Goal: Information Seeking & Learning: Learn about a topic

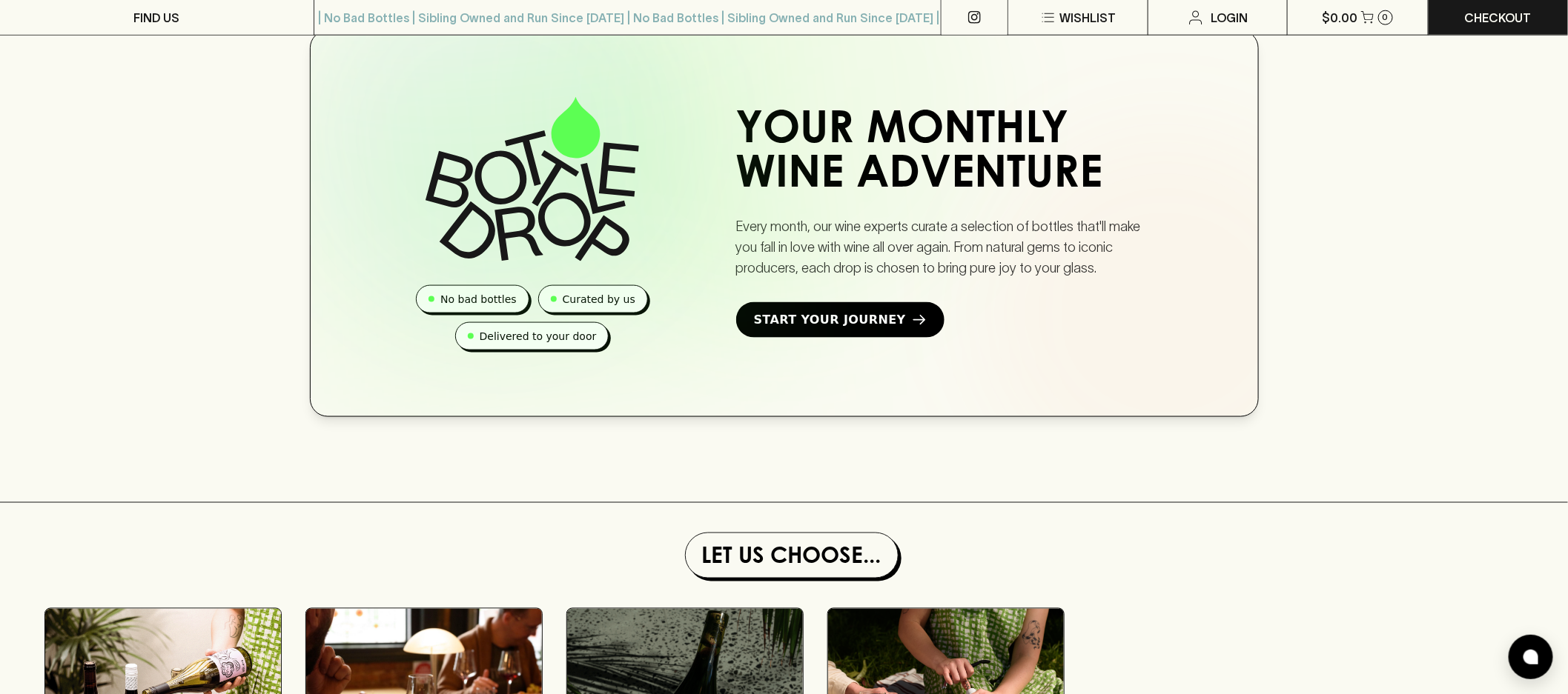
scroll to position [1331, 0]
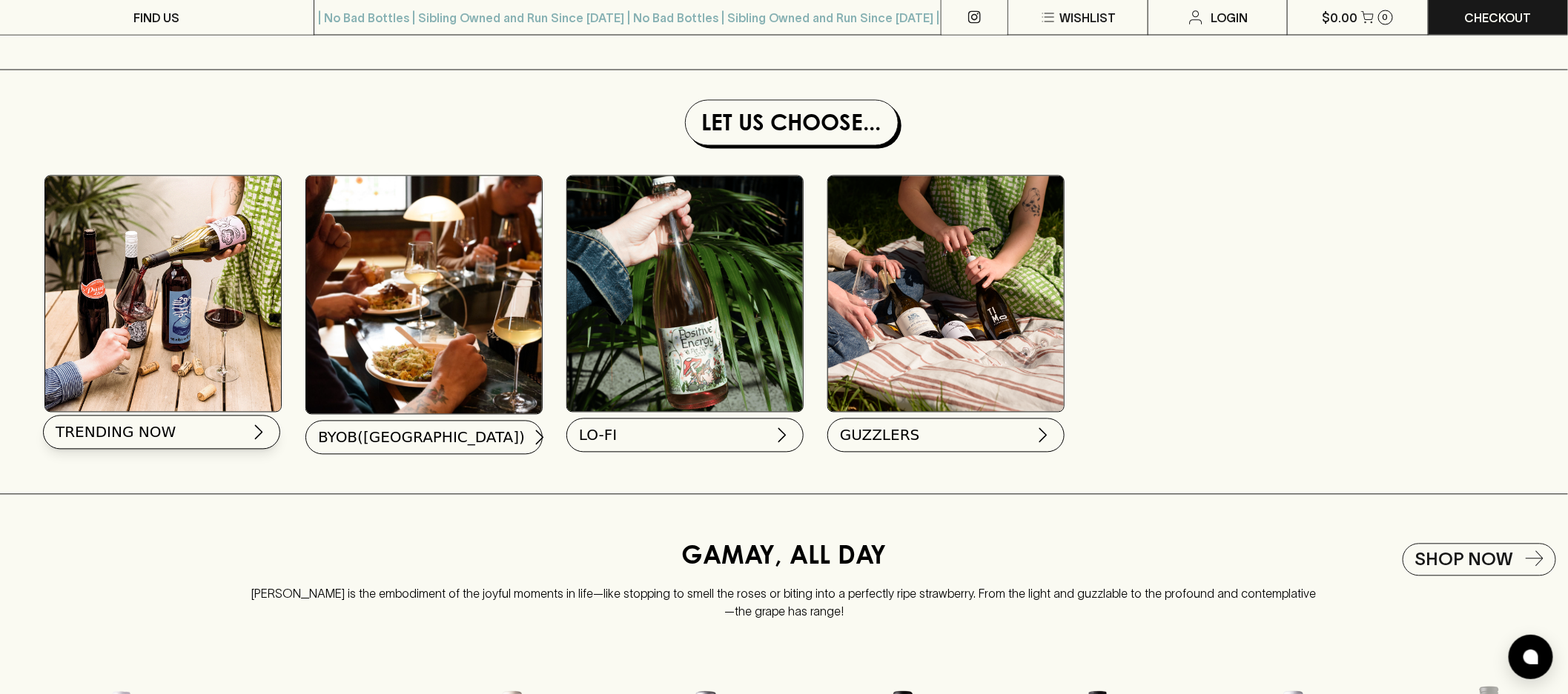
click at [161, 446] on button "TRENDING NOW" at bounding box center [161, 432] width 237 height 34
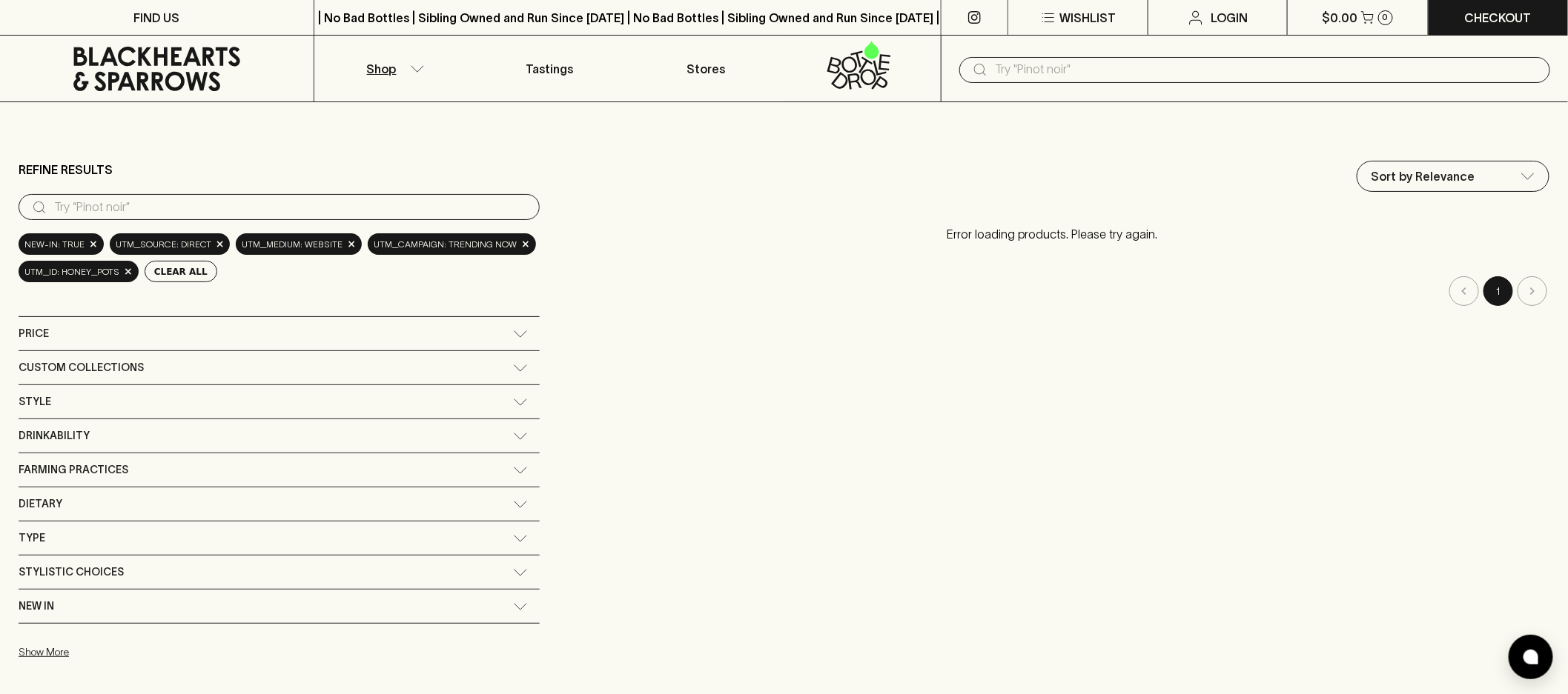
click at [202, 79] on icon at bounding box center [156, 69] width 166 height 44
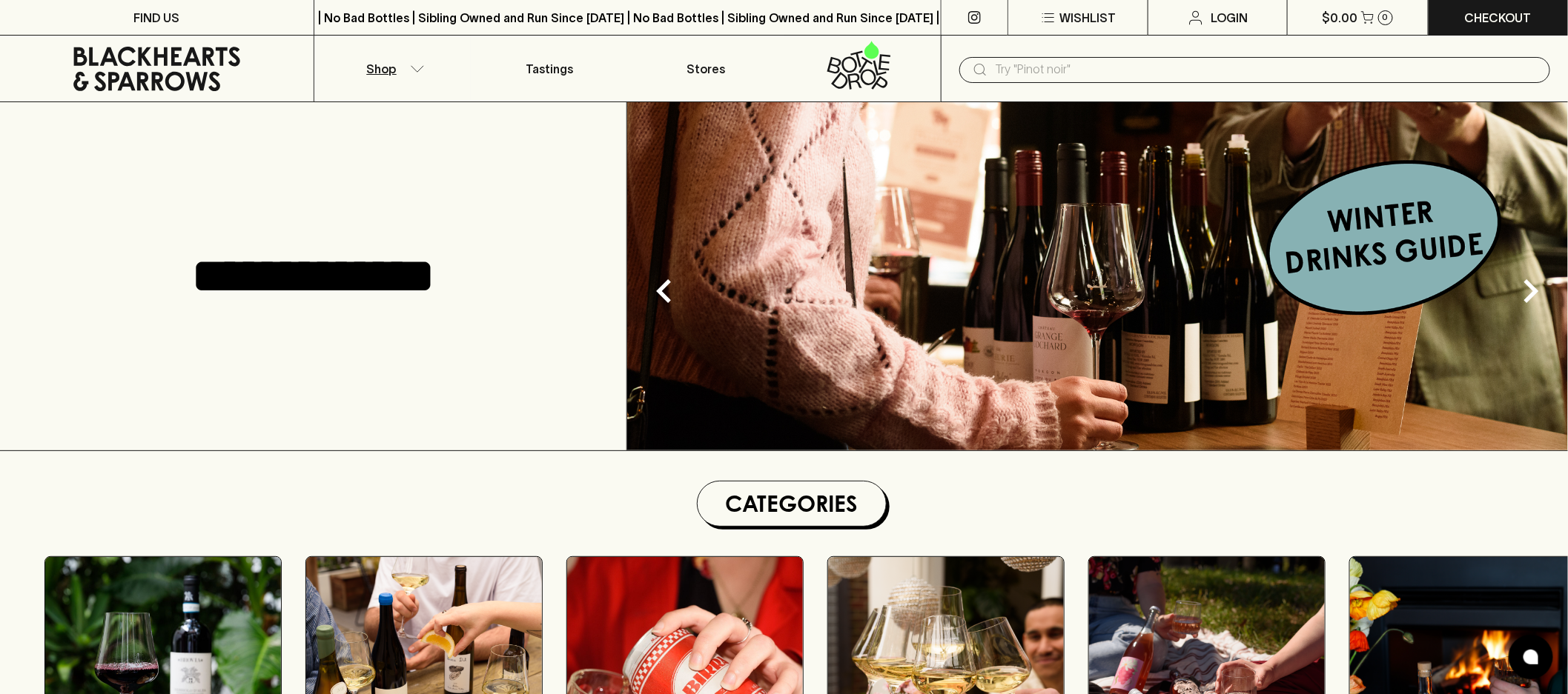
click at [419, 65] on icon "button" at bounding box center [417, 69] width 15 height 8
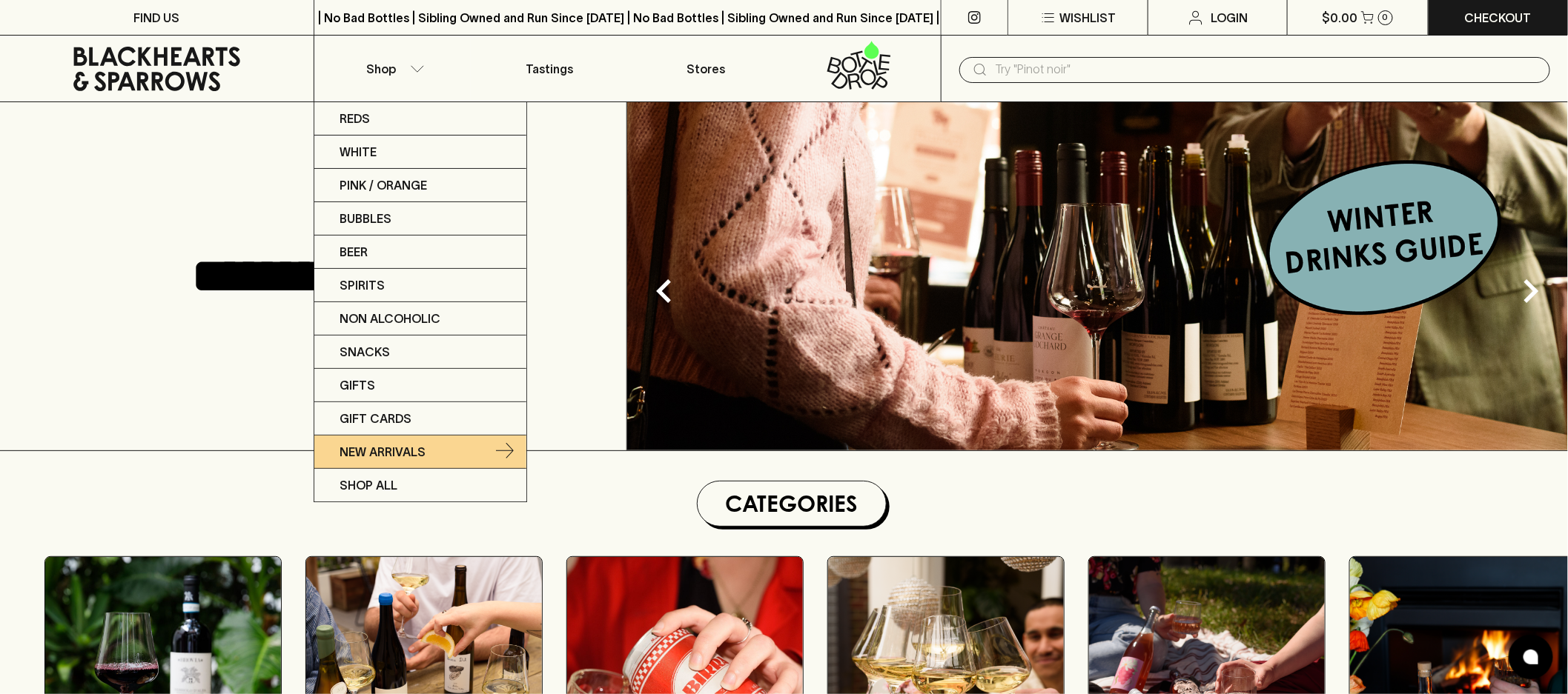
click at [455, 460] on link "New Arrivals" at bounding box center [420, 452] width 212 height 33
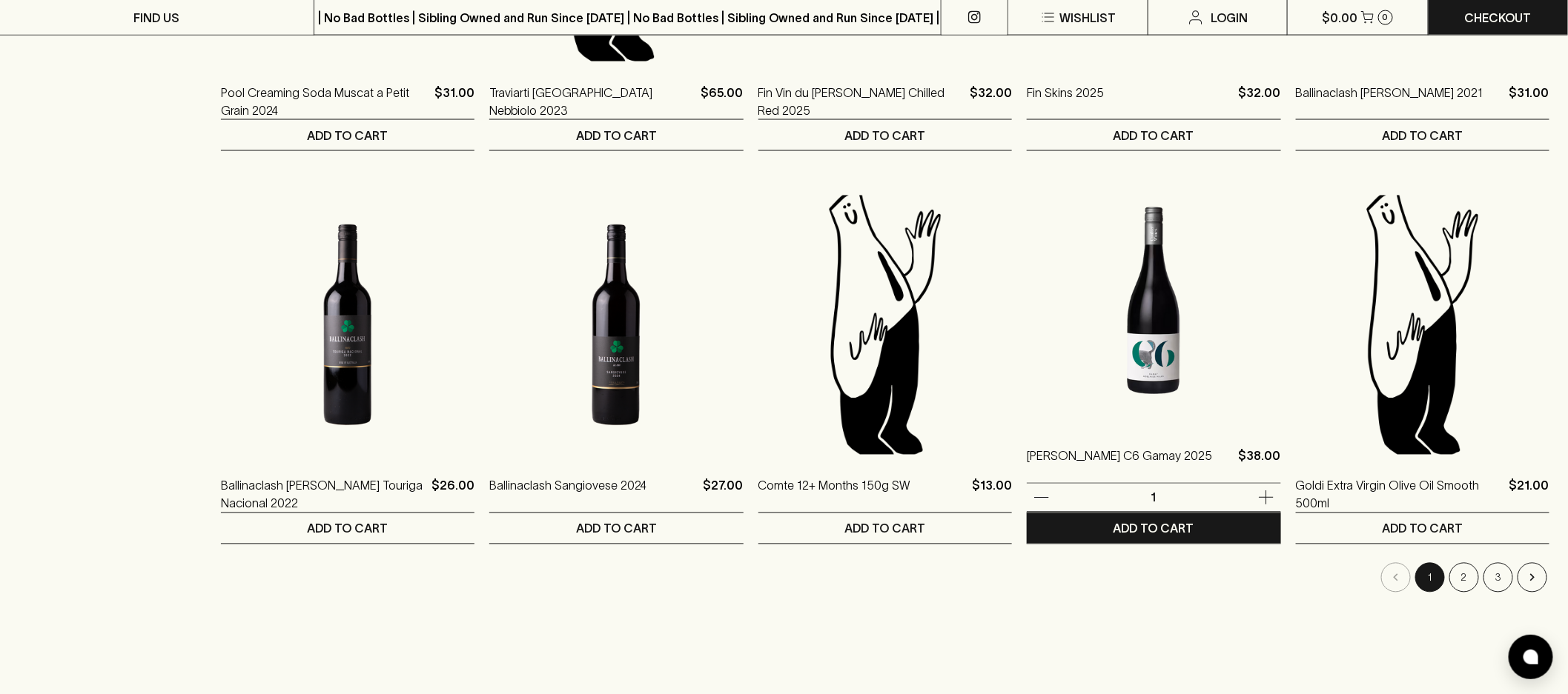
scroll to position [1488, 0]
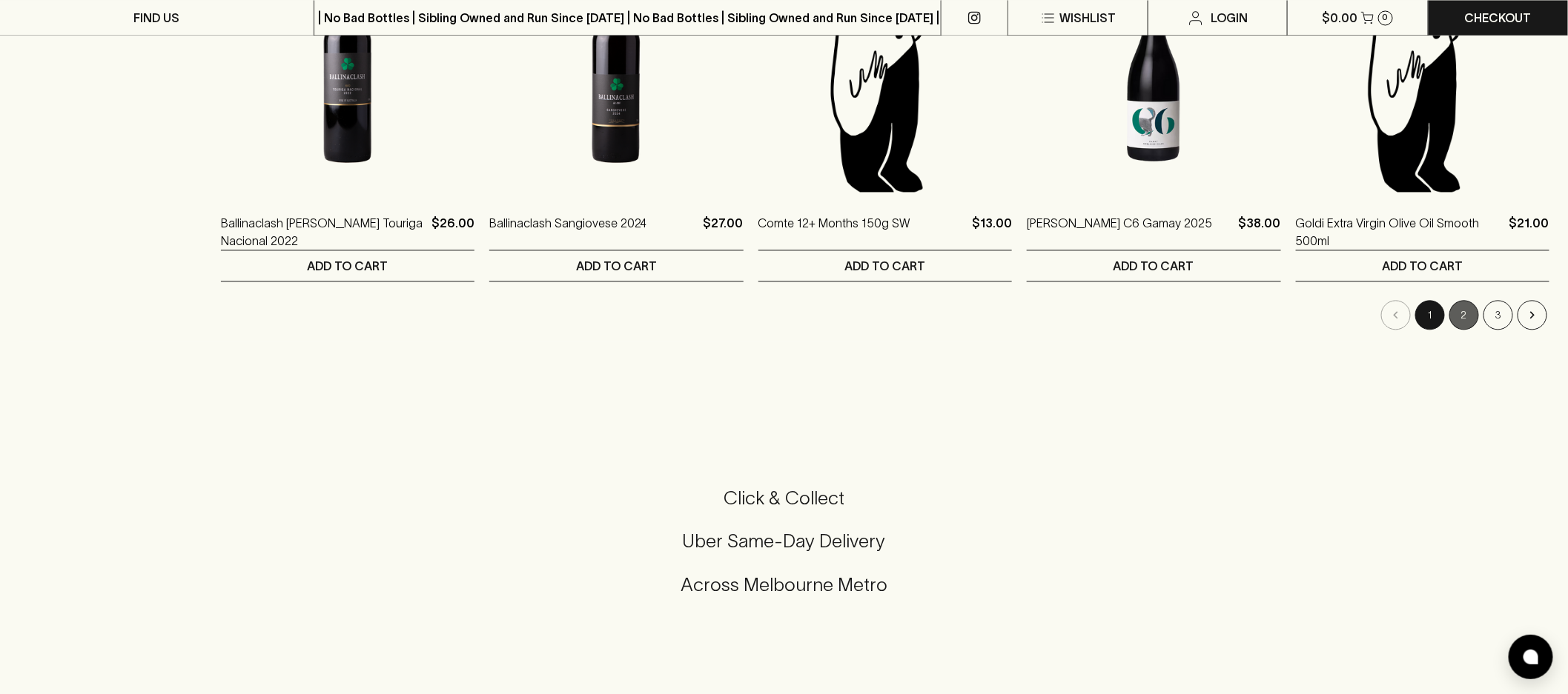
click at [1463, 328] on button "2" at bounding box center [1464, 315] width 30 height 30
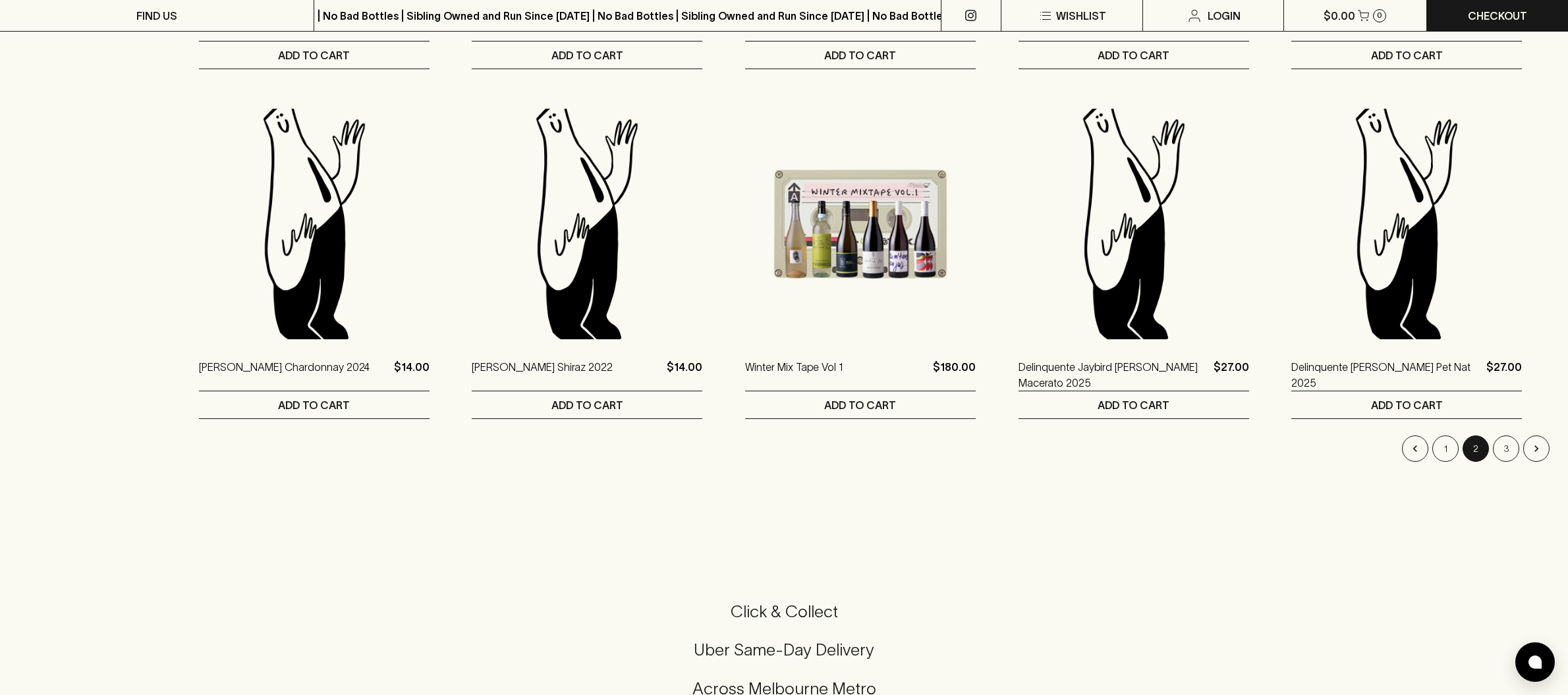
scroll to position [1173, 0]
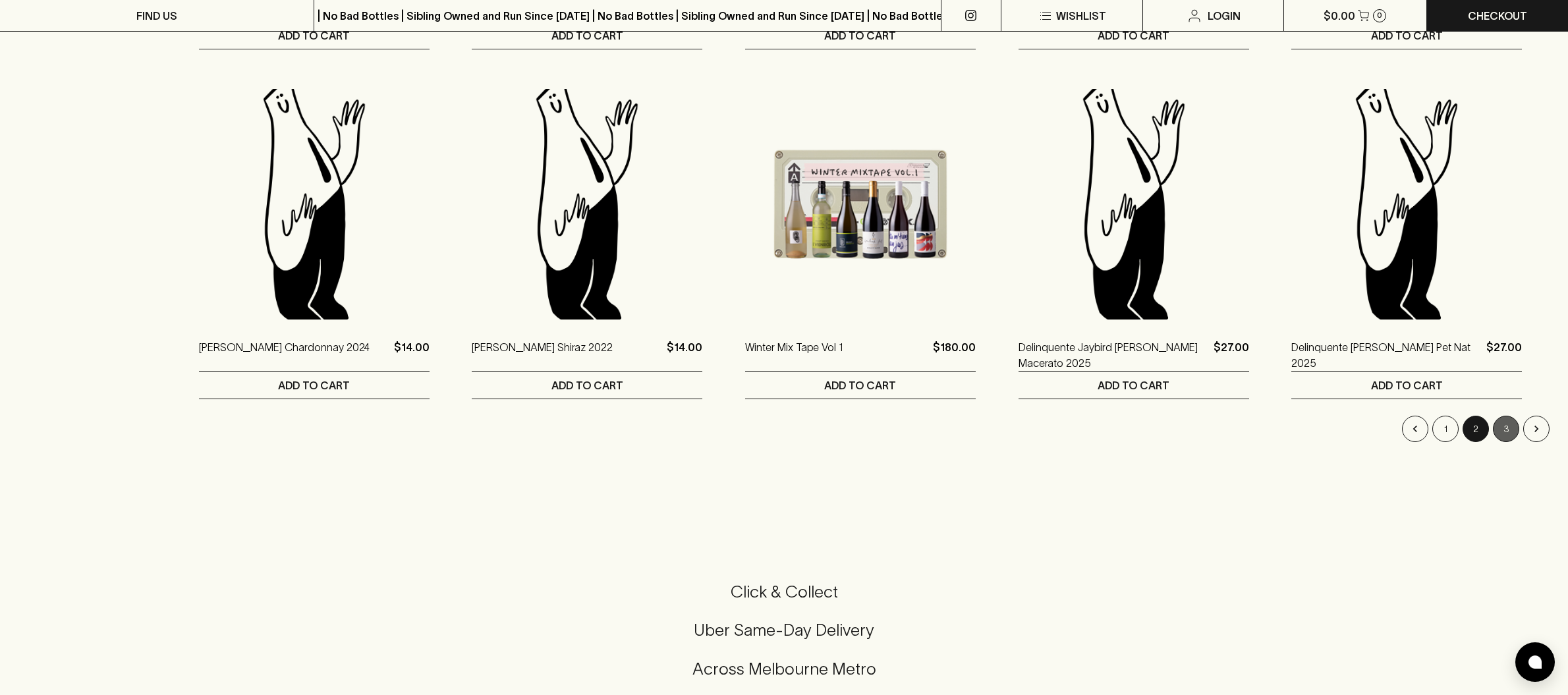
click at [1393, 430] on button "3" at bounding box center [1506, 429] width 26 height 26
